Goal: Task Accomplishment & Management: Use online tool/utility

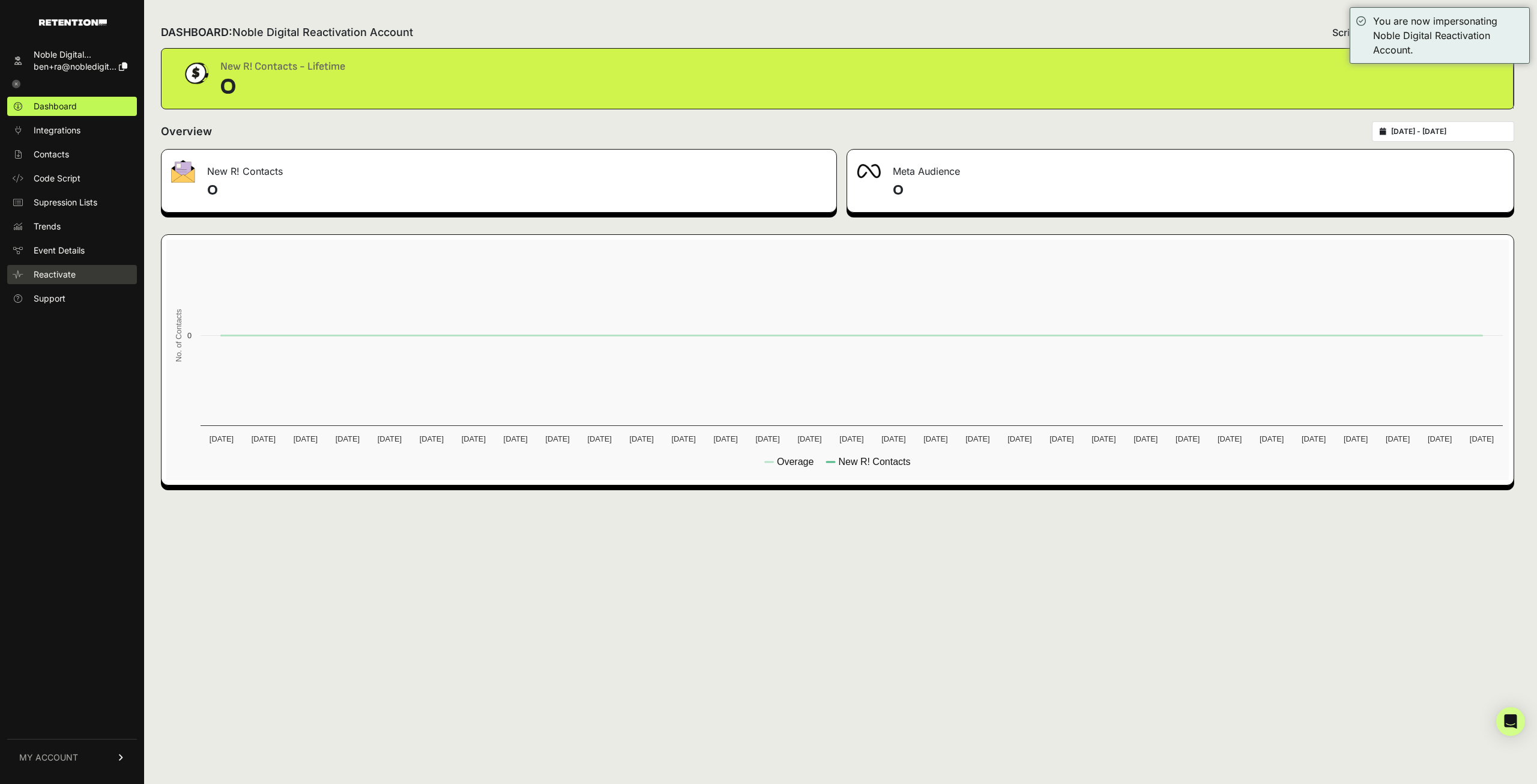
click at [81, 271] on link "Reactivate" at bounding box center [72, 275] width 130 height 19
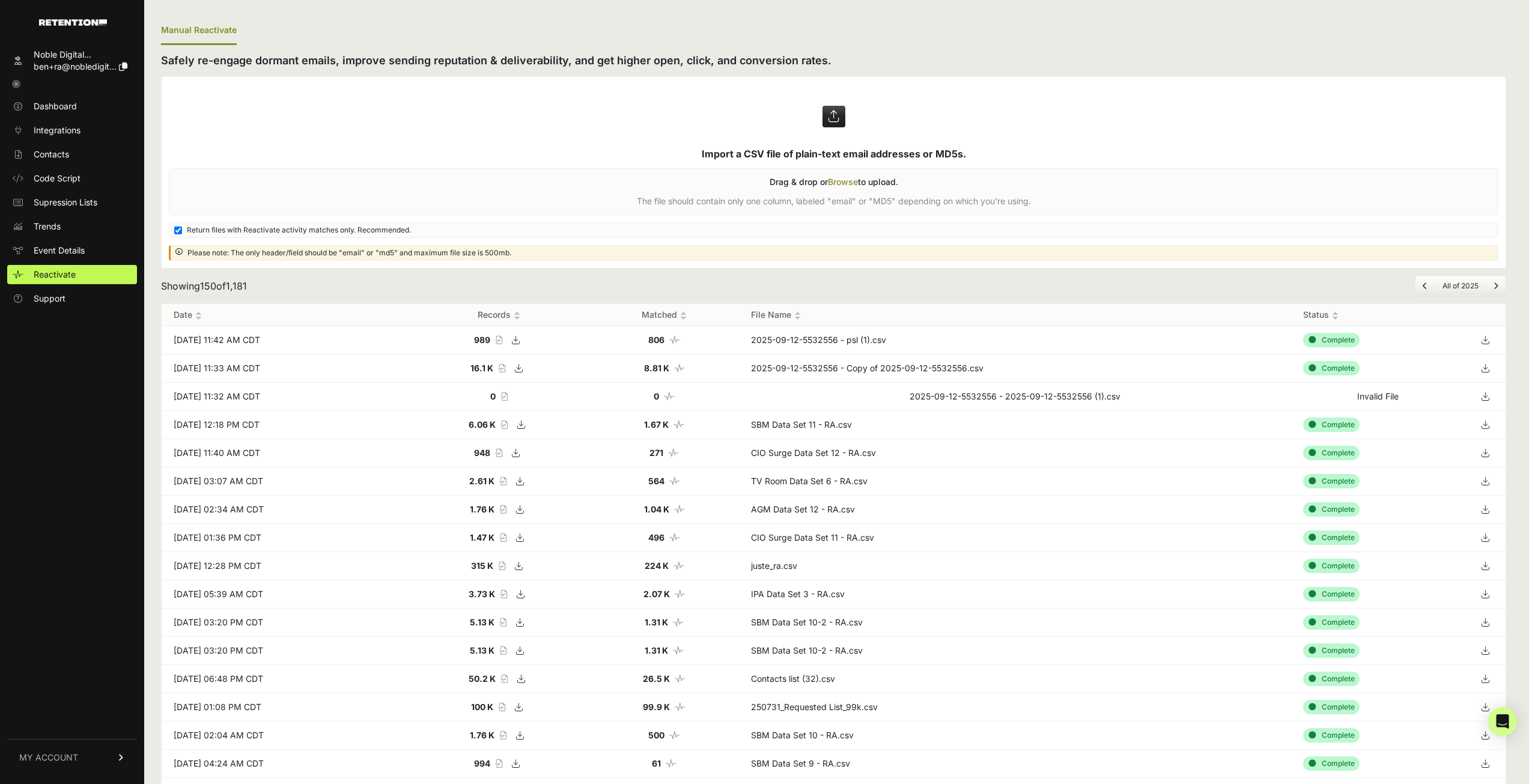
click at [789, 142] on label at bounding box center [833, 172] width 1344 height 191
click at [0, 0] on input "file" at bounding box center [0, 0] width 0 height 0
click at [309, 233] on span "Return files with Reactivate activity matches only. Recommended." at bounding box center [298, 230] width 225 height 10
click at [182, 233] on input "Return files with Reactivate activity matches only. Recommended." at bounding box center [178, 230] width 8 height 8
checkbox input "false"
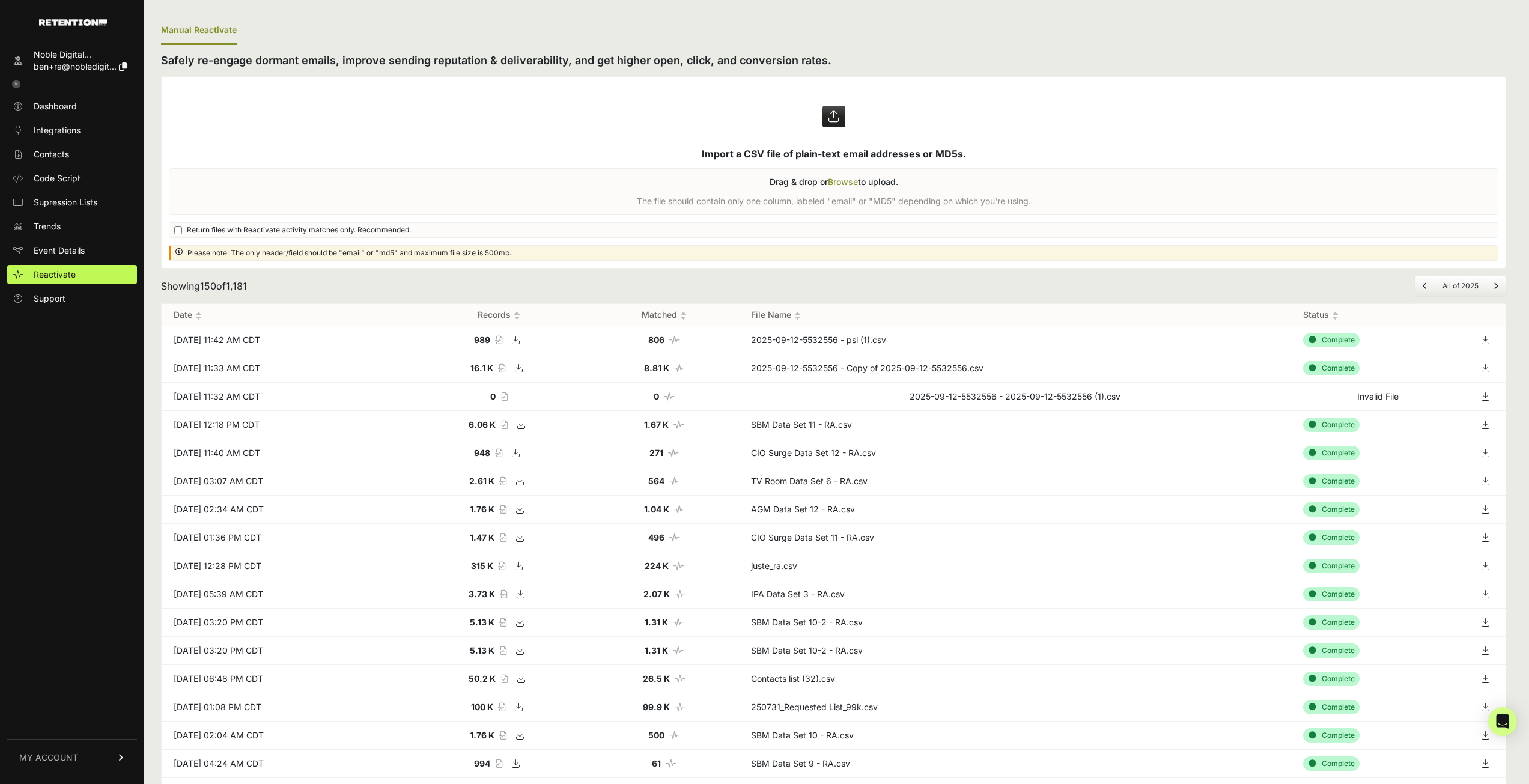
click at [678, 111] on label at bounding box center [833, 172] width 1344 height 191
click at [0, 0] on input "file" at bounding box center [0, 0] width 0 height 0
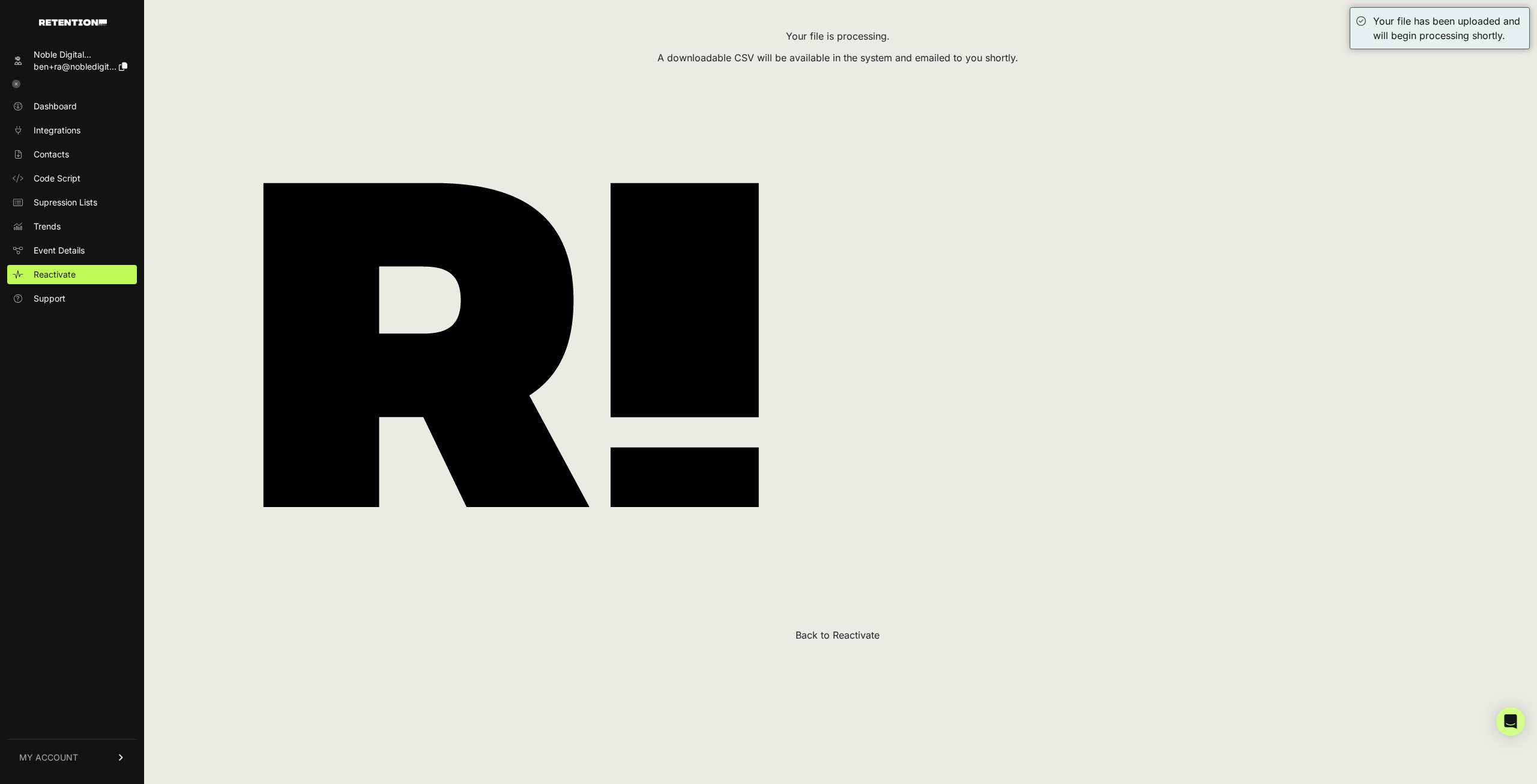
click at [859, 640] on button "Back to Reactivate" at bounding box center [837, 634] width 85 height 15
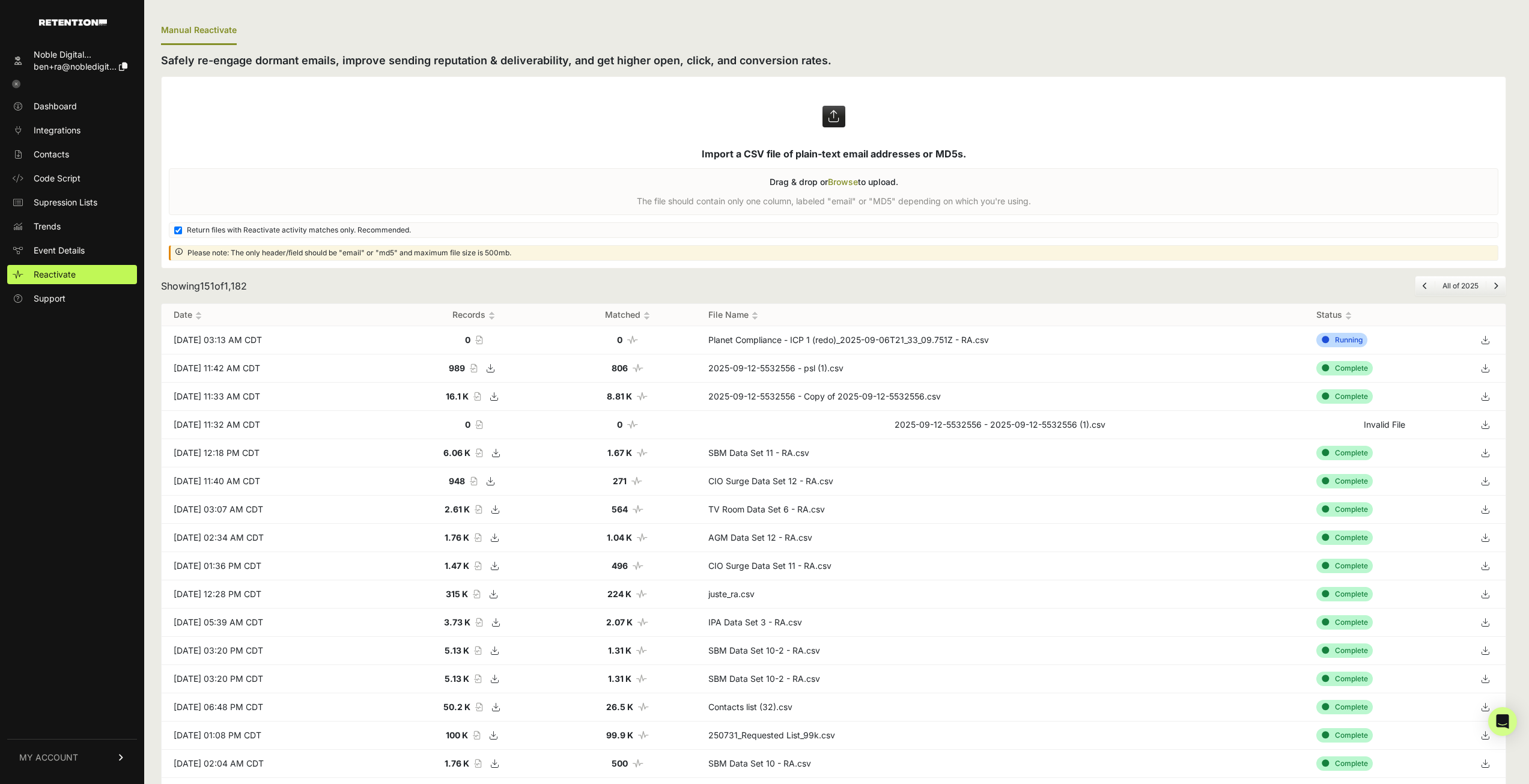
click at [344, 228] on span "Return files with Reactivate activity matches only. Recommended." at bounding box center [298, 230] width 225 height 10
click at [182, 228] on input "Return files with Reactivate activity matches only. Recommended." at bounding box center [178, 230] width 8 height 8
checkbox input "false"
click at [1494, 344] on icon at bounding box center [1484, 340] width 17 height 18
click at [650, 141] on label at bounding box center [833, 172] width 1344 height 191
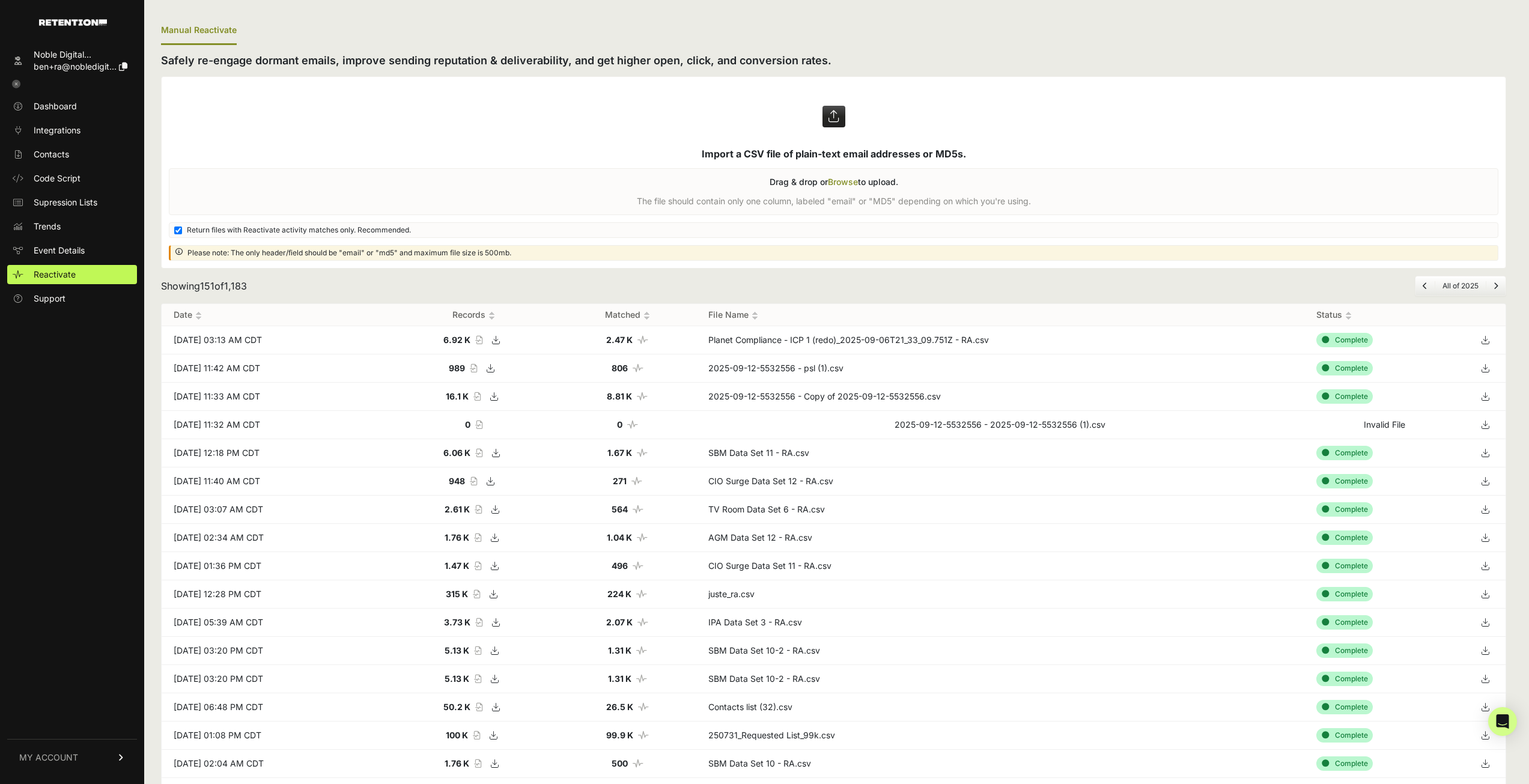
click at [0, 0] on input "file" at bounding box center [0, 0] width 0 height 0
click at [315, 224] on label at bounding box center [833, 172] width 1344 height 191
click at [0, 0] on input "file" at bounding box center [0, 0] width 0 height 0
click at [188, 229] on span "Return files with Reactivate activity matches only. Recommended." at bounding box center [298, 230] width 225 height 10
click at [182, 229] on input "Return files with Reactivate activity matches only. Recommended." at bounding box center [178, 230] width 8 height 8
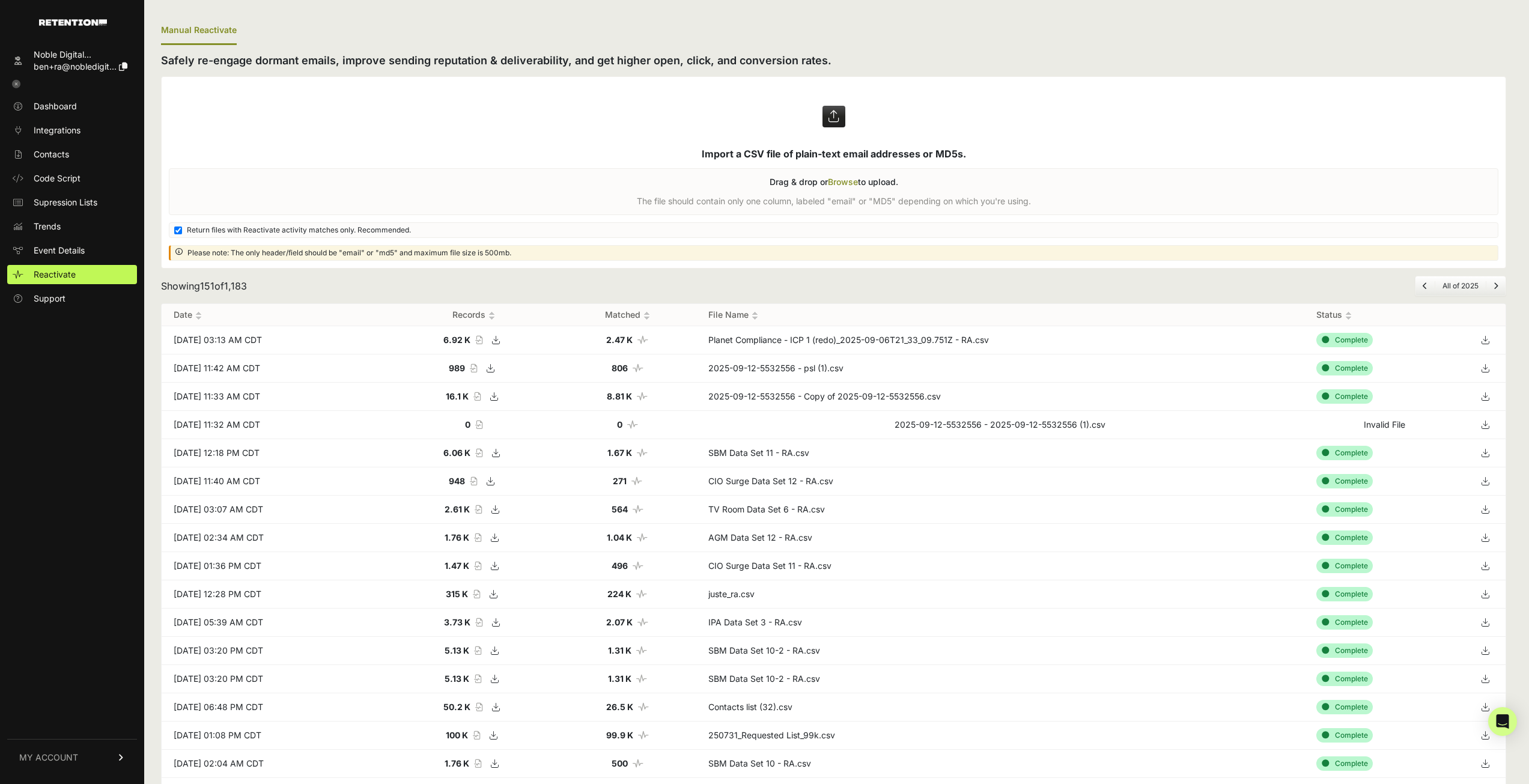
checkbox input "false"
click at [764, 146] on label at bounding box center [833, 172] width 1344 height 191
click at [0, 0] on input "file" at bounding box center [0, 0] width 0 height 0
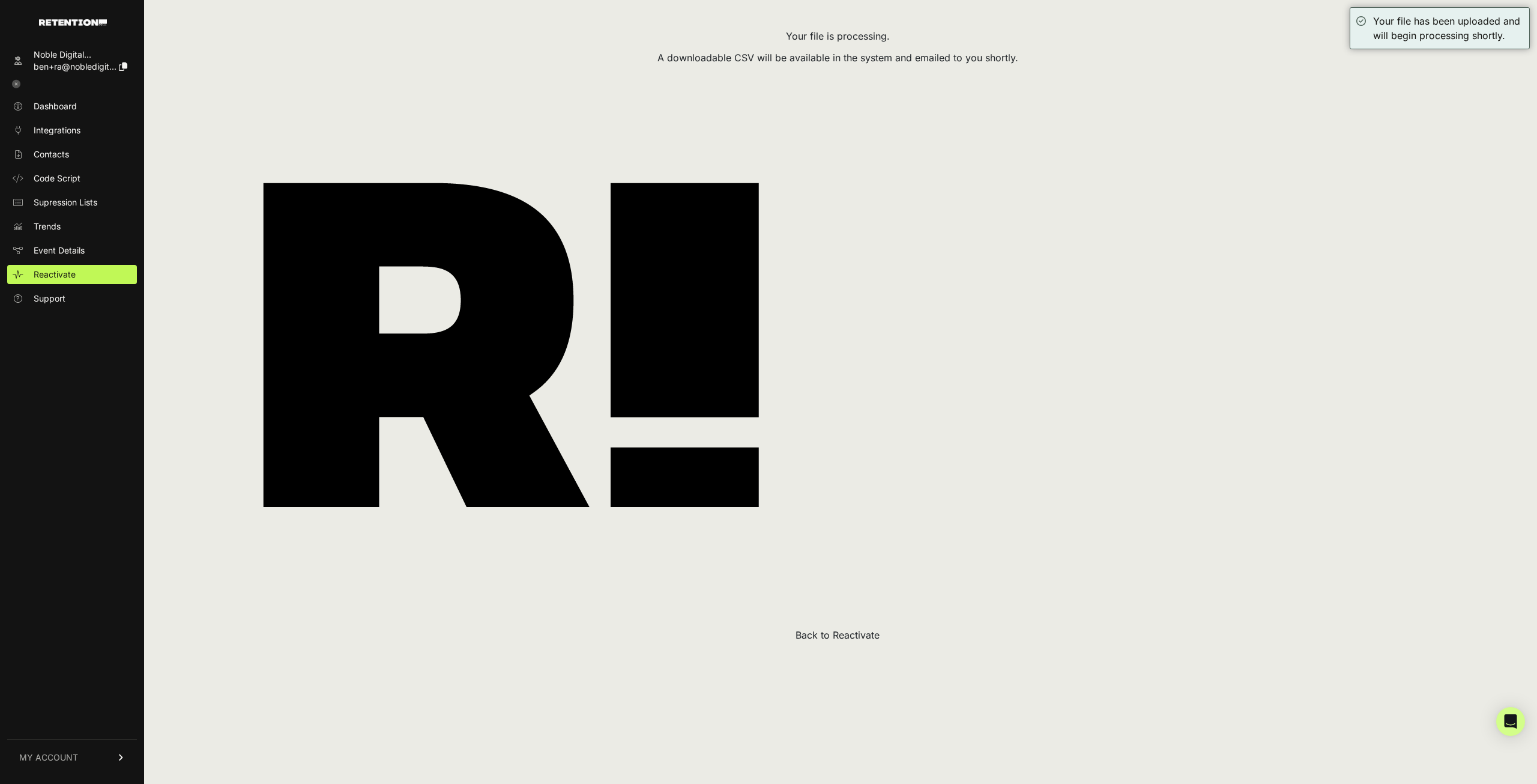
click at [803, 631] on button "Back to Reactivate" at bounding box center [837, 634] width 85 height 15
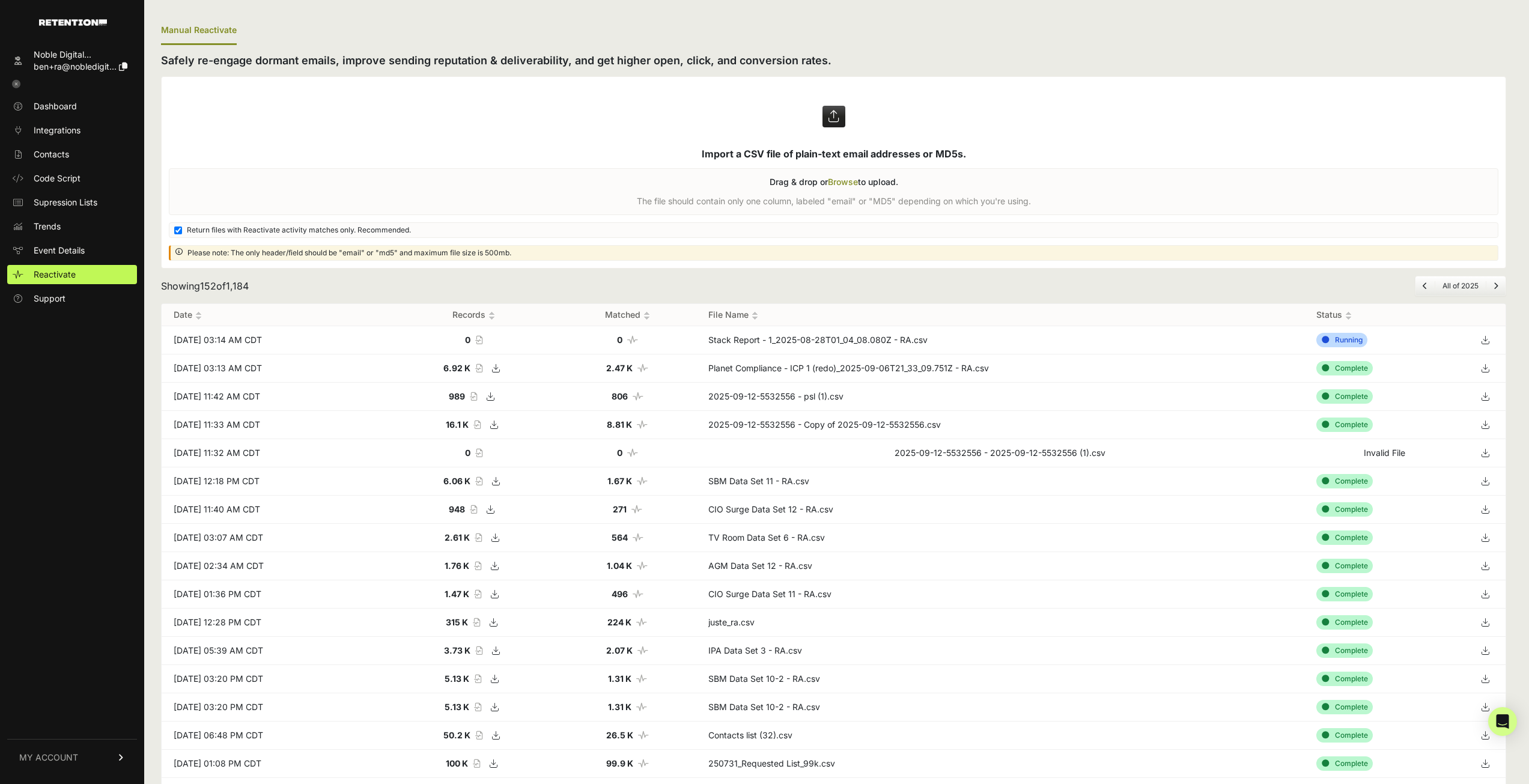
click at [1191, 110] on label at bounding box center [833, 172] width 1344 height 191
click at [0, 0] on input "file" at bounding box center [0, 0] width 0 height 0
click at [1494, 338] on icon at bounding box center [1484, 340] width 17 height 18
